Goal: Use online tool/utility: Utilize a website feature to perform a specific function

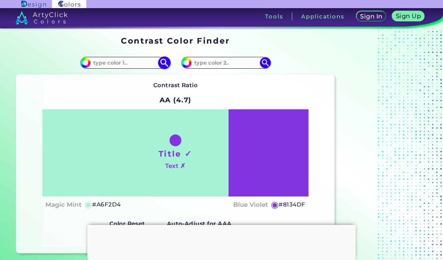
click at [163, 66] on img at bounding box center [164, 62] width 13 height 13
click at [166, 63] on img at bounding box center [164, 62] width 13 height 13
click at [128, 61] on input at bounding box center [125, 63] width 69 height 10
type input "j"
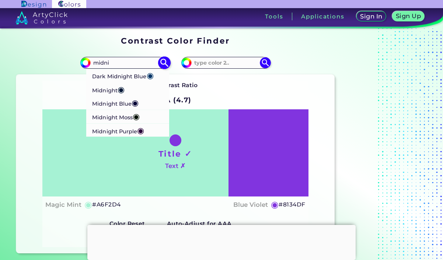
scroll to position [0, 0]
type input "midni"
click at [120, 76] on p "Dark Midnight Blue ◉" at bounding box center [123, 76] width 62 height 14
type input "#003366"
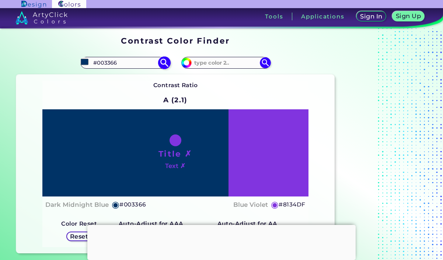
click at [83, 62] on input "#003366" at bounding box center [84, 61] width 9 height 9
type input "#01366a"
type input "#01366A"
type input "#013060"
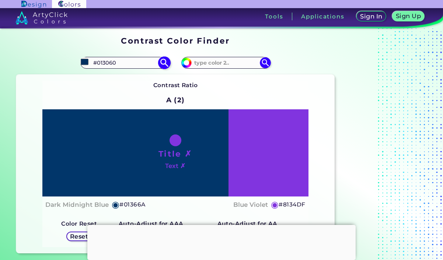
type input "#003061"
type input "#002e5c"
type input "#002E5C"
type input "#002b57"
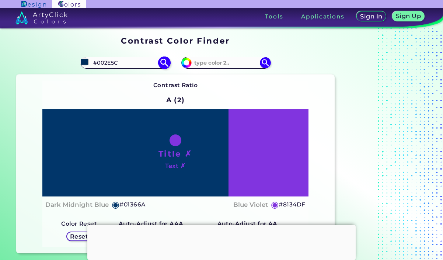
type input "#002B57"
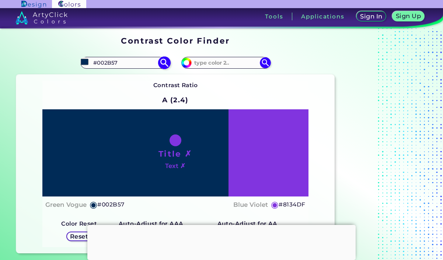
type input "#002952"
type input "#00264d"
type input "#00264D"
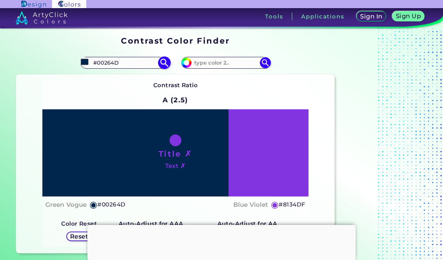
type input "#002447"
type input "#002142"
type input "#001f3d"
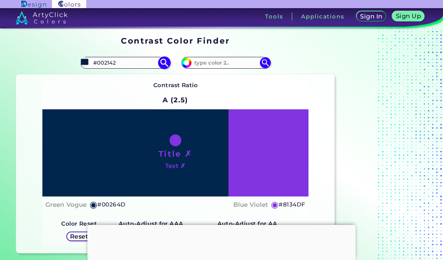
type input "#001F3D"
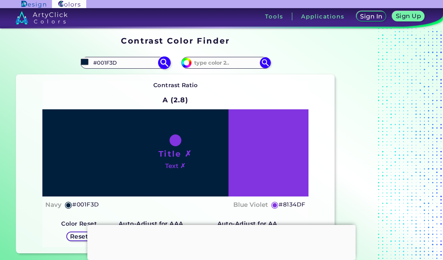
type input "#001c38"
type input "#001C38"
type input "#001a33"
type input "#001A33"
type input "#00172e"
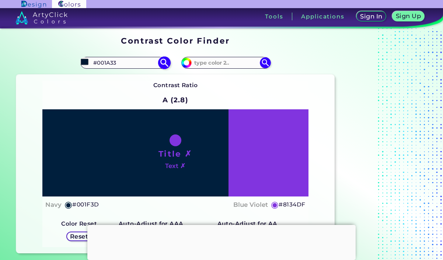
type input "#00172E"
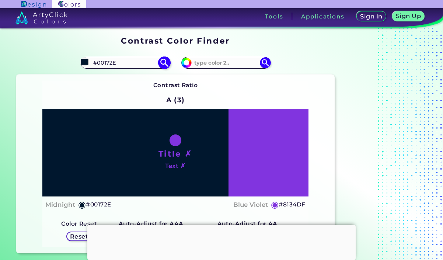
type input "#001429"
type input "#001224"
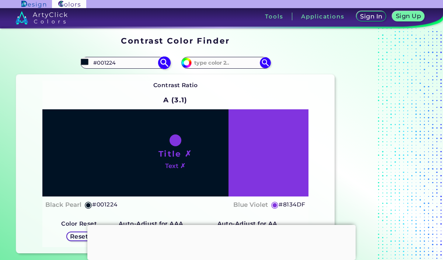
type input "#000f1f"
type input "#000F1F"
type input "#000d19"
type input "#000D19"
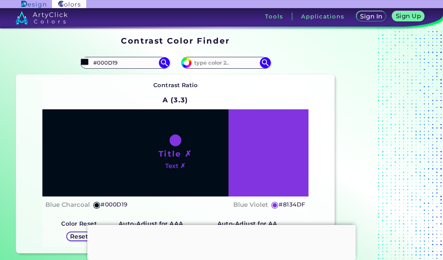
type input "#000d19"
click at [214, 88] on div "Contrast Ratio A (3.3) Title ✗ Text ✗ Blue Charcoal ◉ #000D19 ◉" at bounding box center [175, 163] width 266 height 166
click at [187, 61] on input "#8134df" at bounding box center [185, 61] width 9 height 9
type input "#5b3f7d"
type input "#5B3F7D"
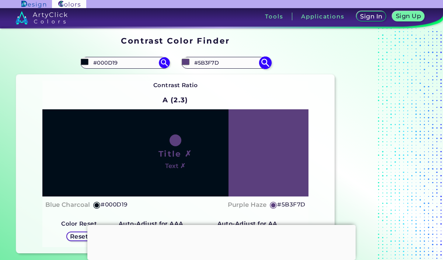
type input "#5b407d"
type input "#5B407D"
type input "#5b417c"
type input "#5B417C"
type input "#5e447e"
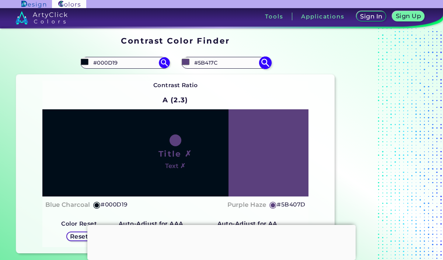
type input "#5E447E"
type input "#5e457d"
type input "#5E457D"
type input "#5e467c"
type input "#5E467C"
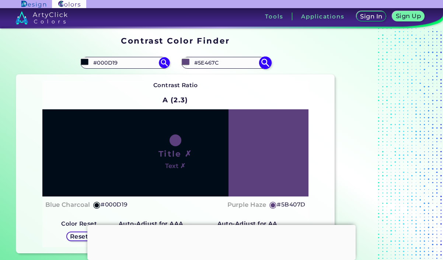
type input "#61497e"
type input "#61497E"
type input "#614a7d"
type input "#614A7D"
type input "#614b7c"
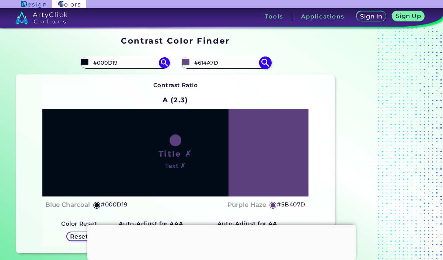
type input "#614B7C"
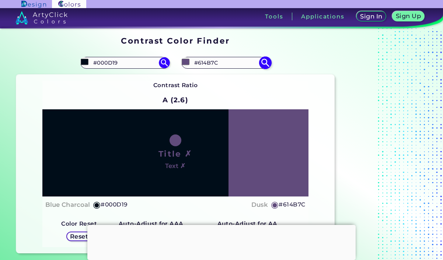
type input "#614c7b"
type input "#614C7B"
type input "#644e7e"
type input "#644E7E"
type input "#665181"
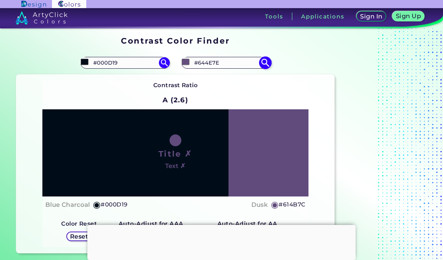
type input "#665181"
type input "#665280"
type input "#695582"
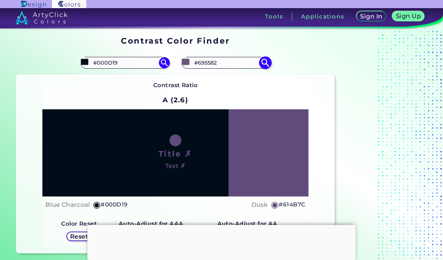
type input "#6b5785"
type input "#6B5785"
type input "#6c5982"
type input "#6C5982"
type input "#6e5b86"
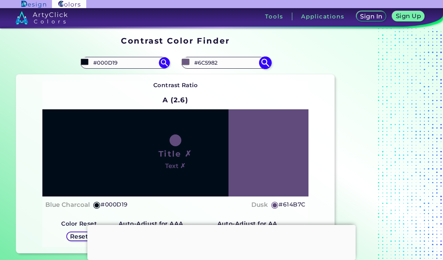
type input "#6E5B86"
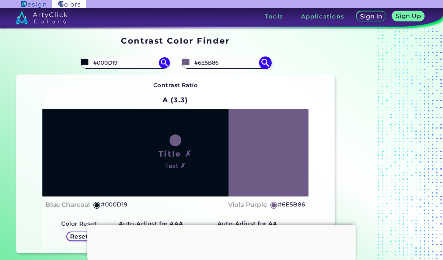
type input "#715e87"
type input "#715E87"
type input "#715f86"
type input "#715F86"
type input "#716085"
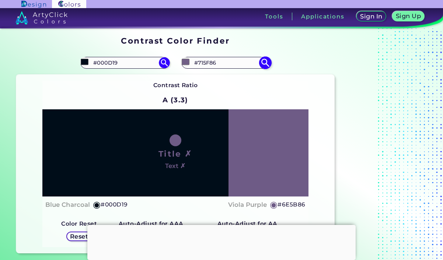
type input "#716085"
type input "#716284"
type input "#6f5f81"
type input "#6F5F81"
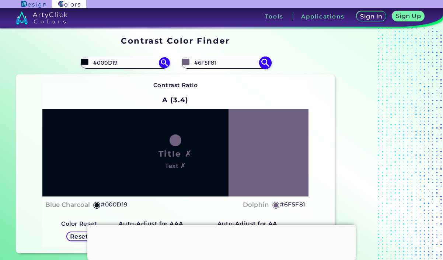
type input "#6c5d7e"
type input "#6C5D7E"
type input "#6a5c7a"
type input "#6A5C7A"
type input "#675a77"
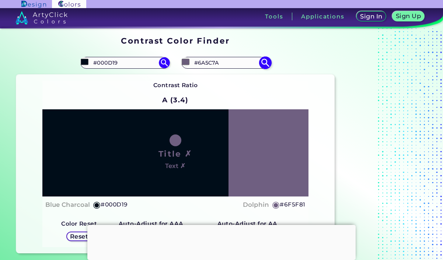
type input "#675A77"
type input "#655874"
type input "#655973"
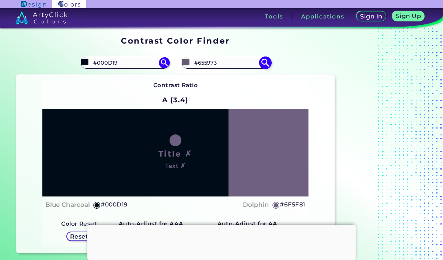
type input "#625671"
type input "#625770"
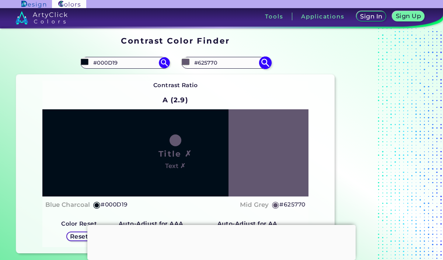
type input "#60546d"
type input "#60546D"
type input "#5d526b"
type input "#5D526B"
type input "#5b5068"
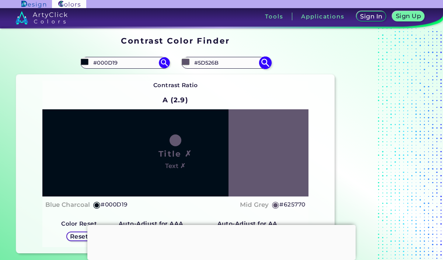
type input "#5B5068"
type input "#584e65"
type input "#584E65"
type input "#564b62"
type input "#564B62"
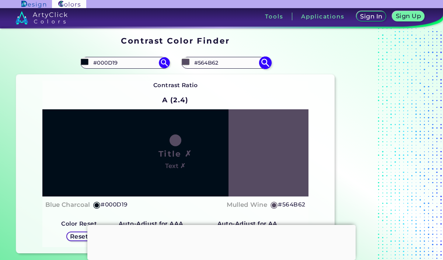
type input "#53495f"
type input "#53495F"
type input "#51475c"
type input "#51475C"
type input "#4e4559"
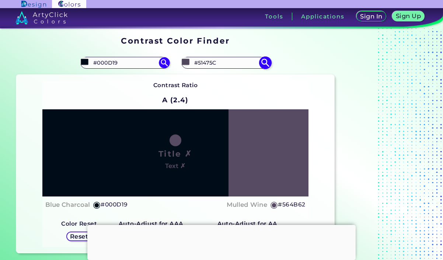
type input "#4E4559"
type input "#4c4356"
type input "#4C4356"
type input "#494153"
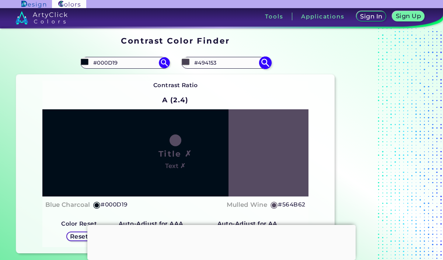
type input "#473f50"
type input "#473F50"
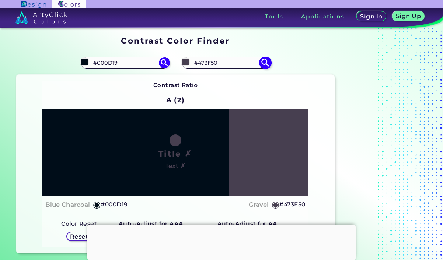
type input "#413a4b"
type input "#413A4B"
type input "#3f3748"
type input "#3F3748"
type input "#3c3645"
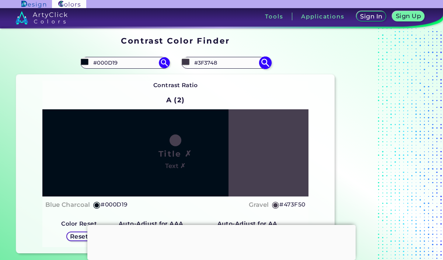
type input "#3C3645"
type input "#3a3342"
type input "#3A3342"
type input "#37313f"
type input "#37313F"
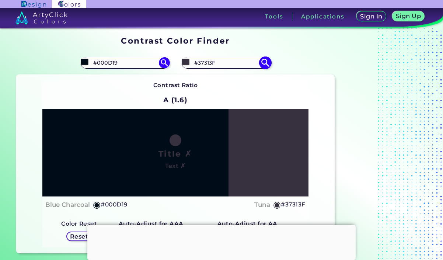
type input "#352f3c"
type input "#352F3C"
type input "#35303b"
type input "#35303B"
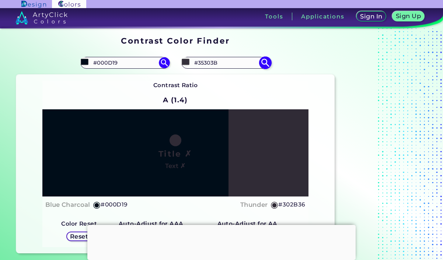
type input "#302b36"
type input "#302B36"
type input "#2d2933"
type input "#2D2933"
type input "#2b2730"
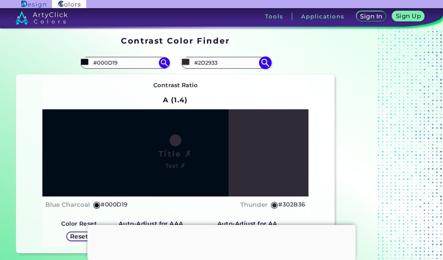
type input "#2B2730"
type input "#2b2631"
type input "#2B2631"
type input "#2b2730"
type input "#2B2730"
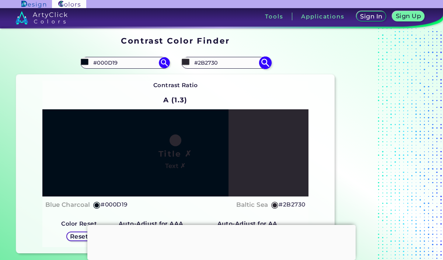
type input "#2d2833"
type input "#2D2833"
type input "#2d2933"
type input "#2D2933"
type input "#302b36"
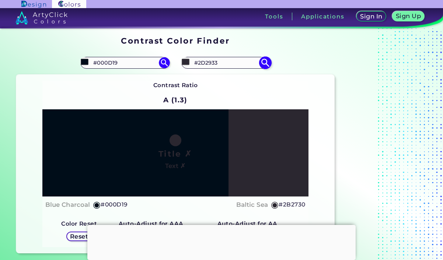
type input "#302B36"
type input "#322d39"
type input "#322D39"
type input "#352f3d"
type input "#352F3D"
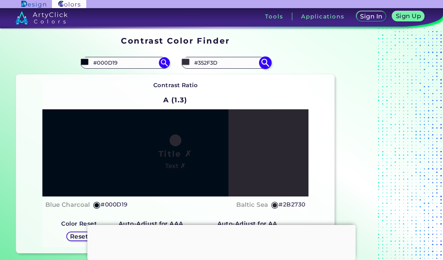
type input "#3a3342"
type input "#3A3342"
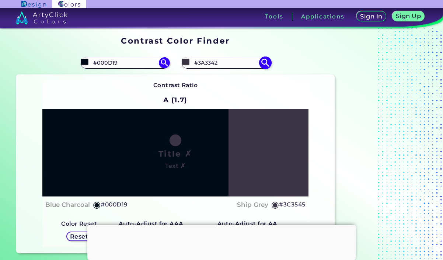
type input "#3c3545"
type input "#3C3545"
type input "#3f3748"
type input "#3F3748"
type input "#413a4b"
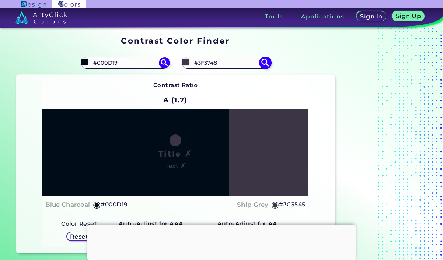
type input "#413A4B"
type input "#443b4e"
type input "#443B4E"
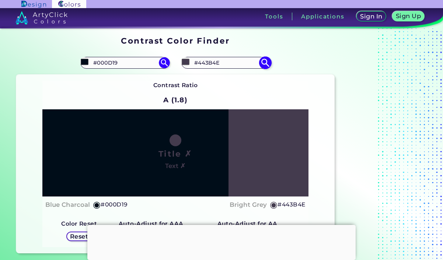
type input "#443b4f"
type input "#443B4F"
type input "#41384d"
type input "#41384D"
type input "#3f344b"
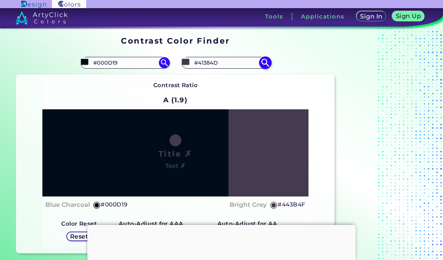
type input "#3F344B"
type input "#3e334d"
type input "#3E334D"
type input "#3c3149"
type input "#3C3149"
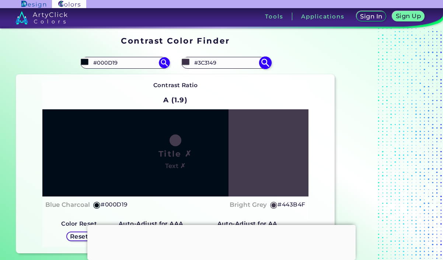
type input "#3c304a"
type input "#3C304A"
type input "#3c304b"
type input "#3C304B"
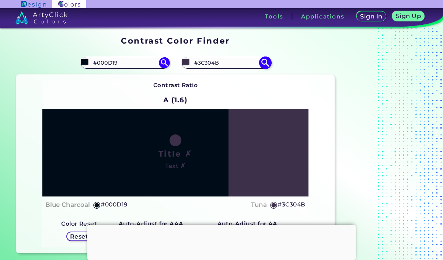
type input "#3c2f4b"
type input "#3C2F4B"
type input "#3a2f4b"
type input "#3A2F4B"
type input "#3c2f4b"
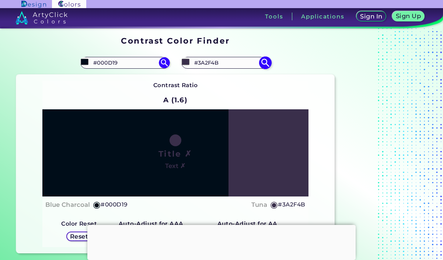
type input "#3C2F4B"
type input "#3d2f4b"
type input "#3D2F4B"
type input "#3f2f4b"
type input "#3F2F4B"
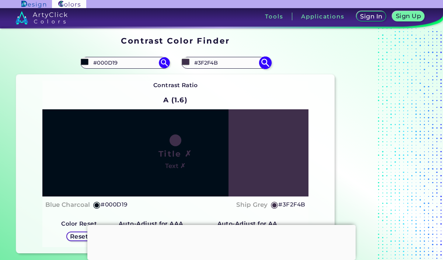
type input "#402f4b"
type input "#402F4B"
type input "#412f4b"
type input "#412F4B"
type input "#422f4b"
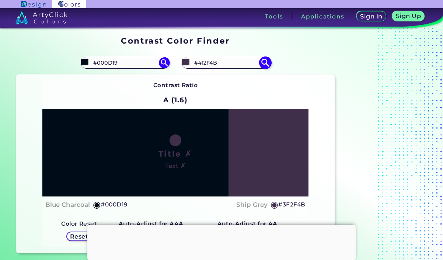
type input "#422F4B"
type input "#442f4b"
type input "#442F4B"
type input "#422f4b"
type input "#422F4B"
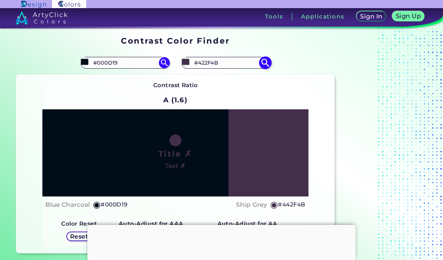
type input "#412f4b"
type input "#412F4B"
type input "#402f4b"
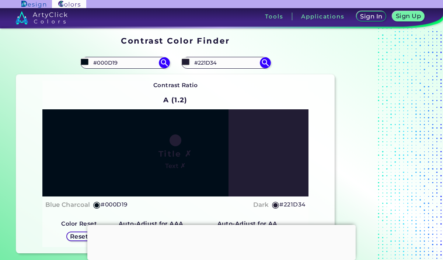
click at [314, 87] on div "Contrast Ratio A (1.2) Title ✗ Text ✗ Blue Charcoal ◉ #000D19 Dark ◉ #221D34 Co…" at bounding box center [175, 164] width 319 height 179
